Goal: Task Accomplishment & Management: Complete application form

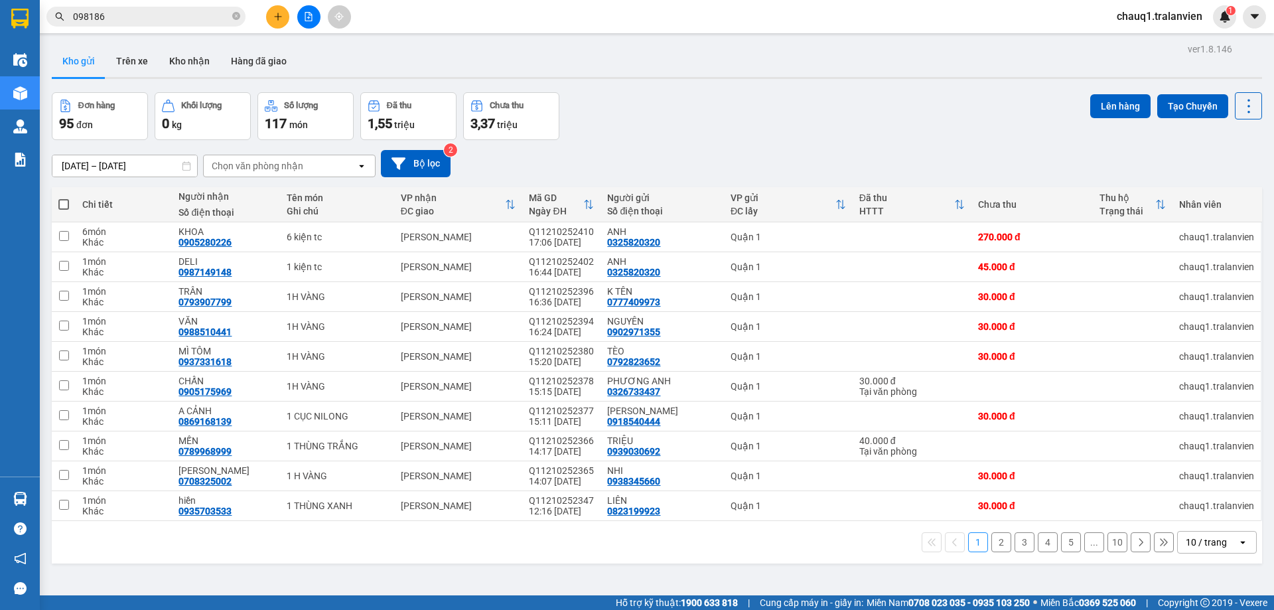
click at [275, 13] on icon "plus" at bounding box center [277, 16] width 9 height 9
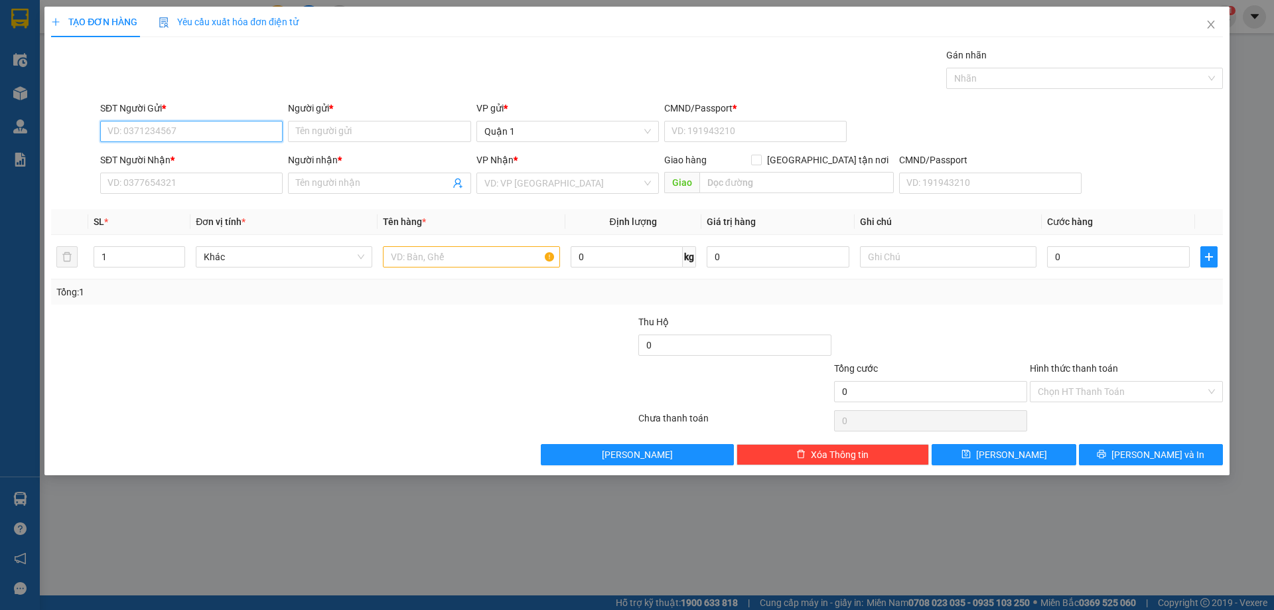
click at [233, 135] on input "SĐT Người Gửi *" at bounding box center [191, 131] width 183 height 21
drag, startPoint x: 216, startPoint y: 185, endPoint x: 352, endPoint y: 184, distance: 136.7
click at [222, 186] on input "SĐT Người Nhận *" at bounding box center [191, 183] width 183 height 21
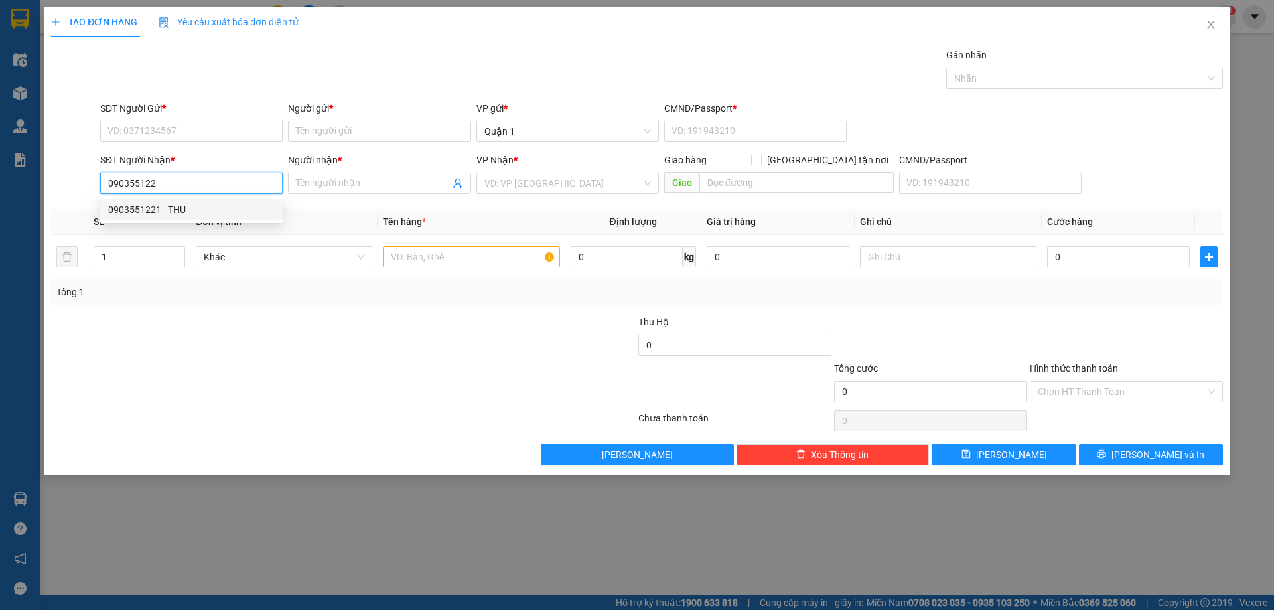
click at [191, 208] on div "0903551221 - THU" at bounding box center [191, 209] width 167 height 15
type input "0903551221"
type input "THU"
type input "0903551221"
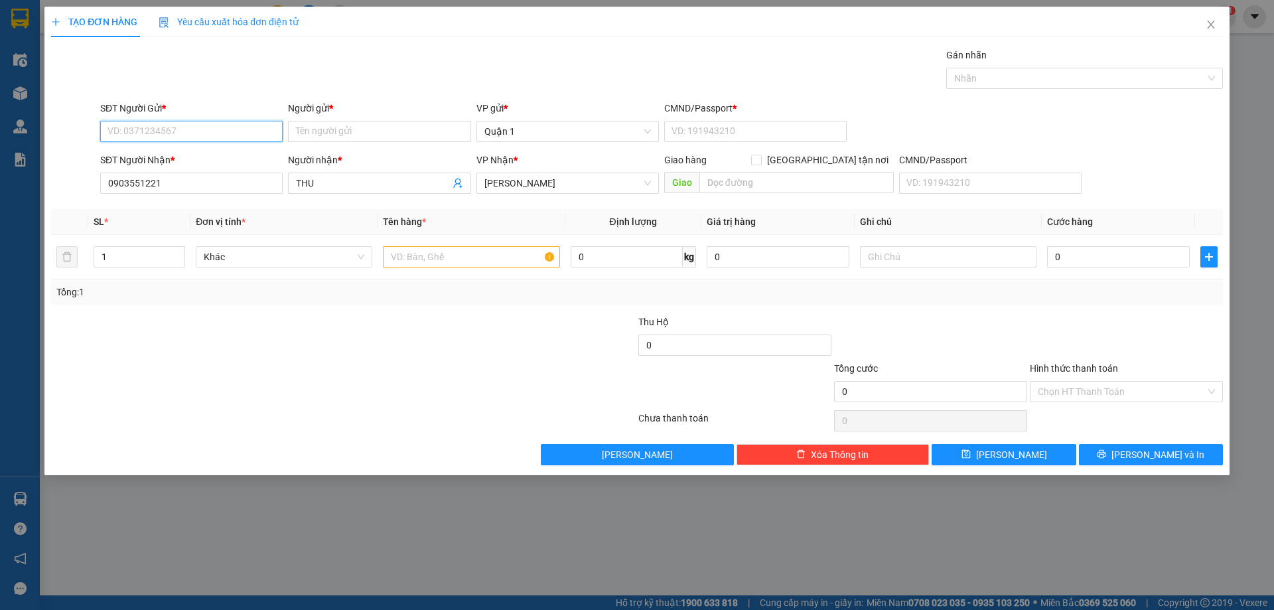
click at [213, 129] on input "SĐT Người Gửi *" at bounding box center [191, 131] width 183 height 21
click at [212, 151] on div "0936222079 - NAM" at bounding box center [191, 158] width 167 height 15
type input "0936222079"
type input "NAM"
type input "1"
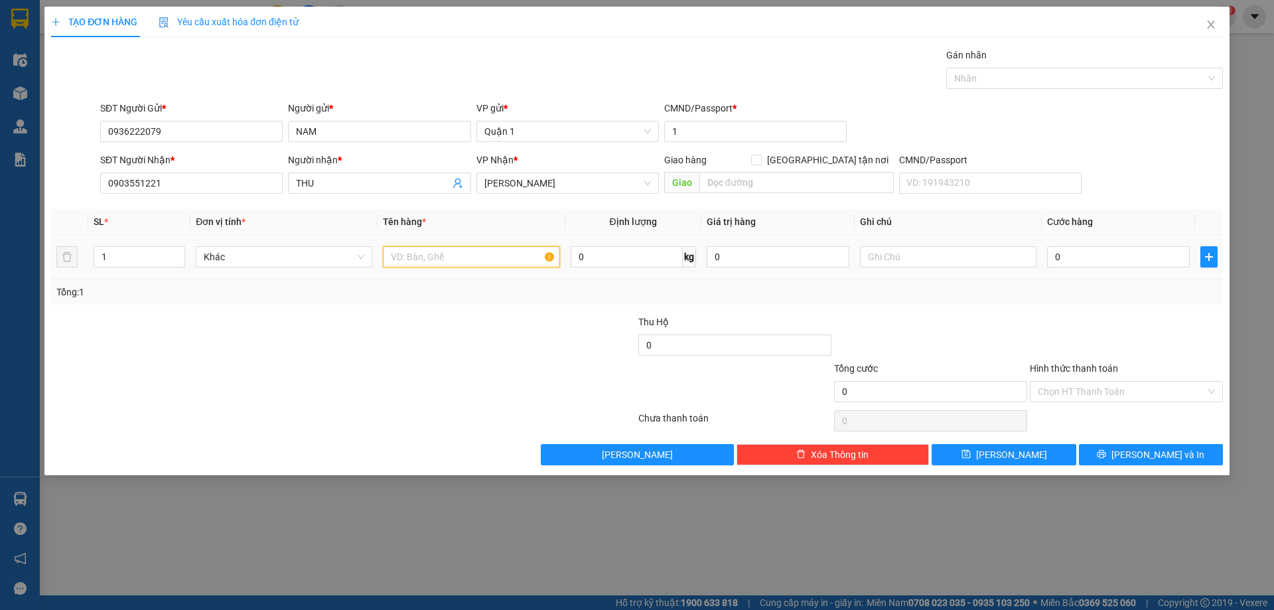
click at [491, 260] on input "text" at bounding box center [471, 256] width 177 height 21
type input "1 cục hồng"
click at [1105, 254] on input "0" at bounding box center [1118, 256] width 143 height 21
type input "3"
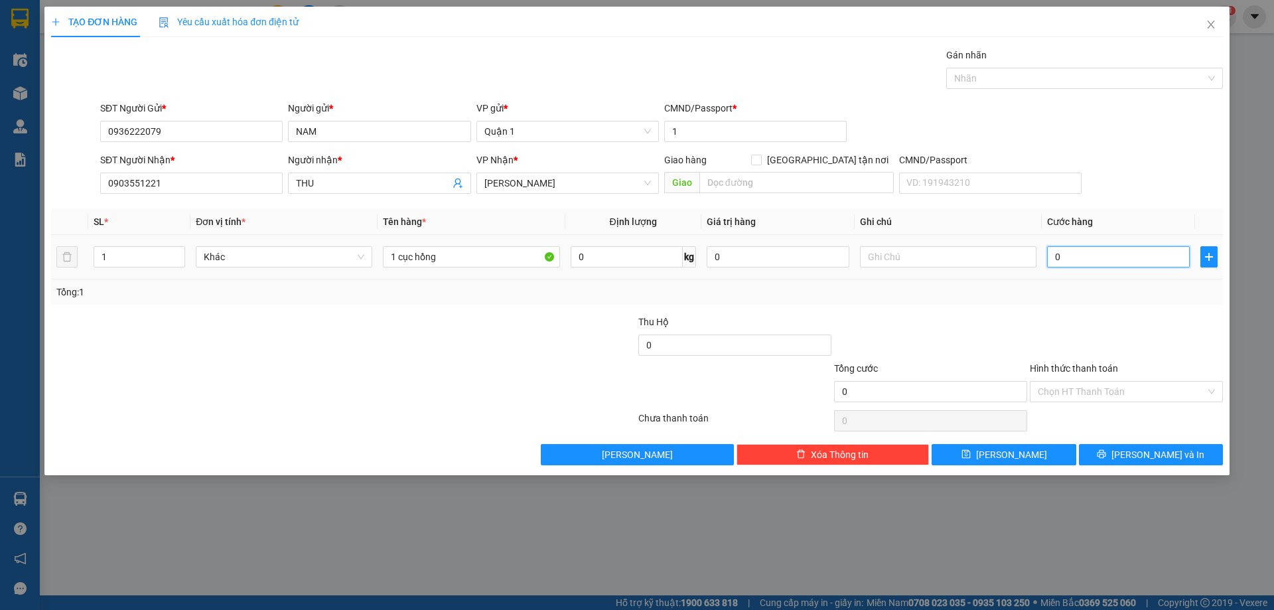
type input "3"
type input "30"
type input "30.000"
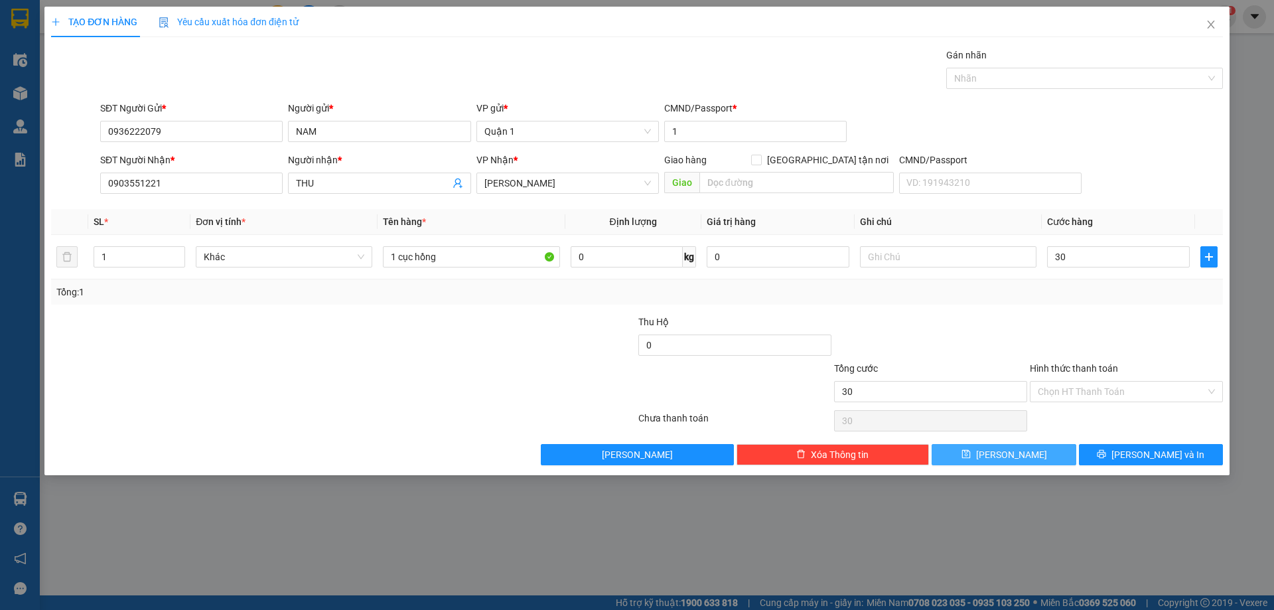
type input "30.000"
click at [1025, 448] on button "[PERSON_NAME]" at bounding box center [1004, 454] width 144 height 21
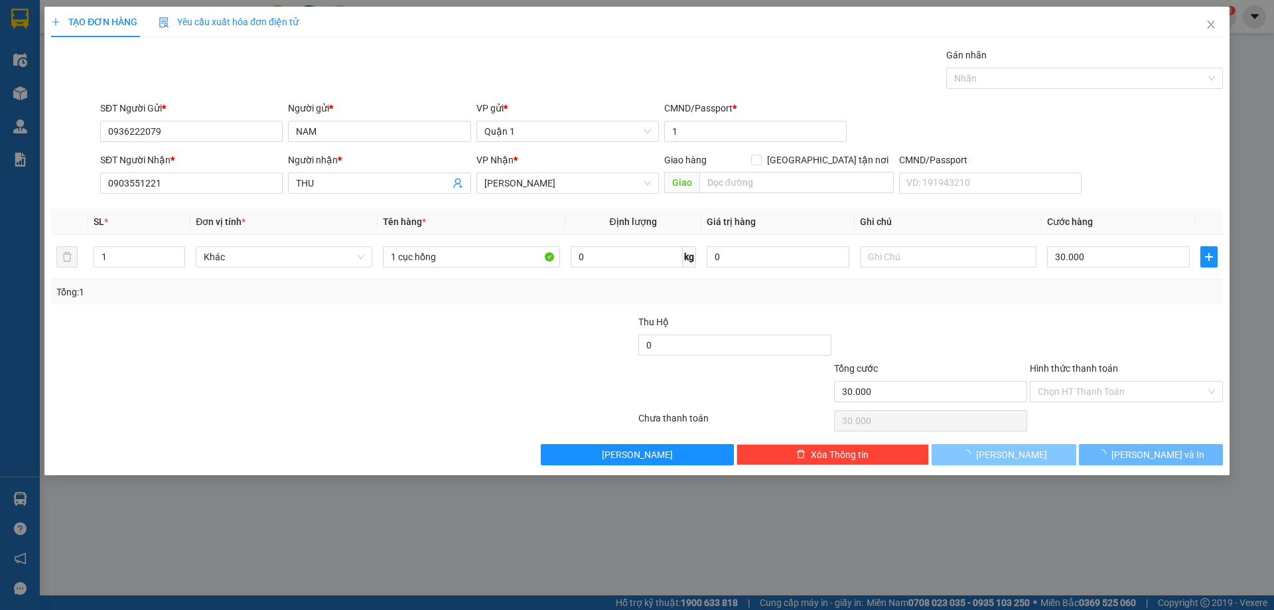
type input "0"
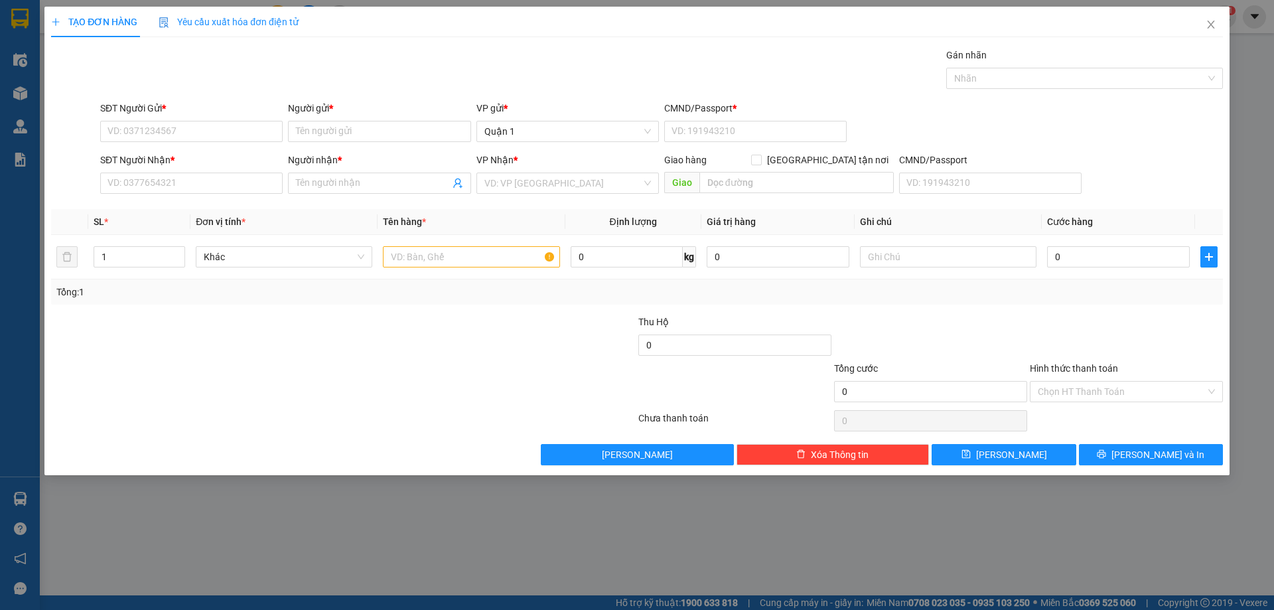
click at [574, 64] on div "Gán nhãn Nhãn" at bounding box center [662, 71] width 1128 height 46
